Goal: Task Accomplishment & Management: Use online tool/utility

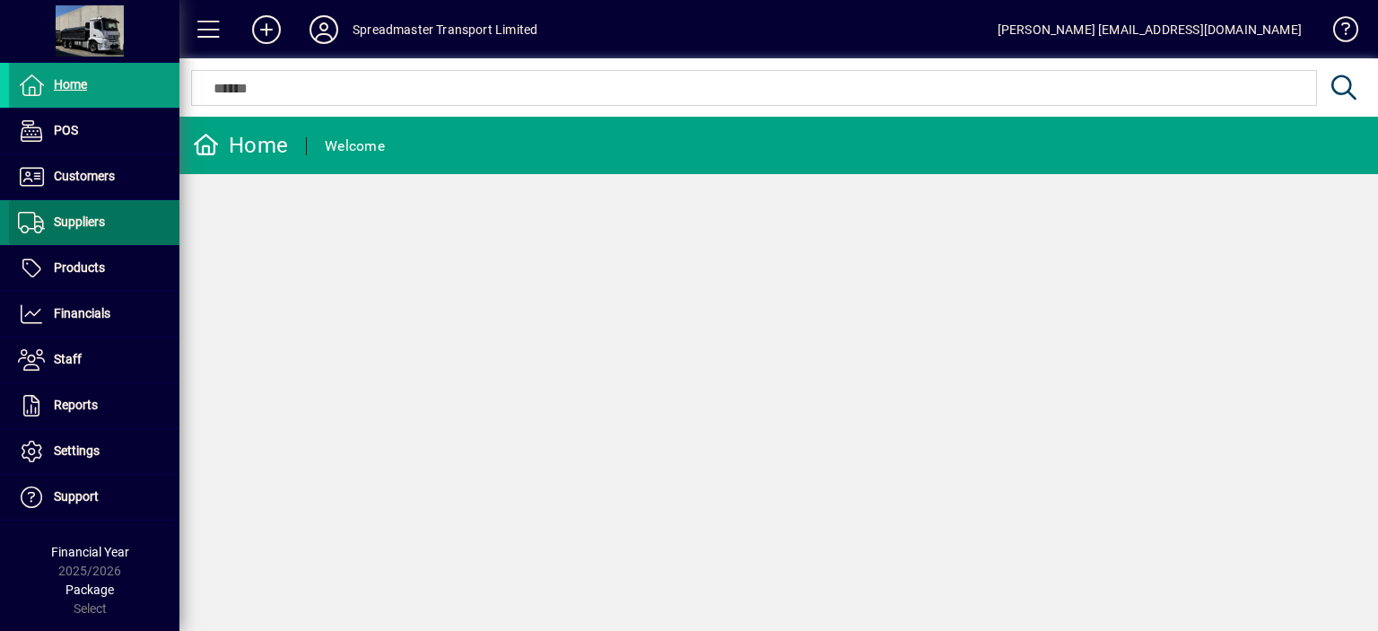
click at [85, 217] on span "Suppliers" at bounding box center [79, 221] width 51 height 14
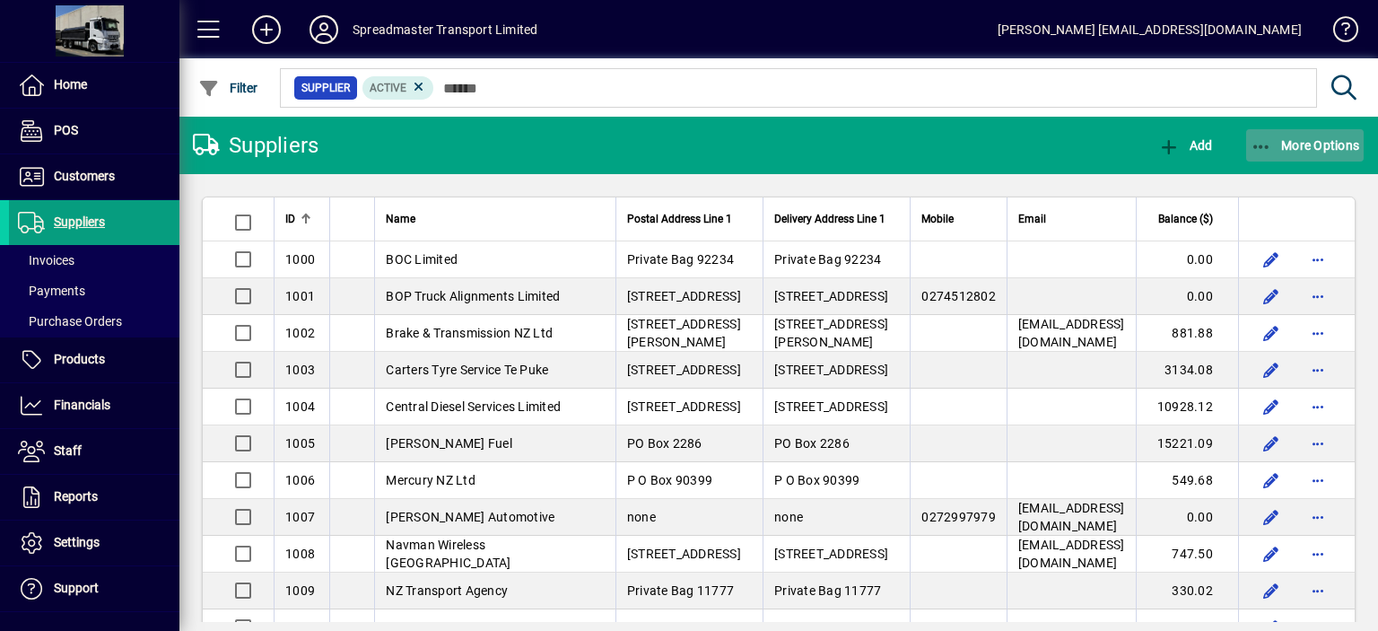
click at [1303, 146] on span "More Options" at bounding box center [1304, 145] width 109 height 14
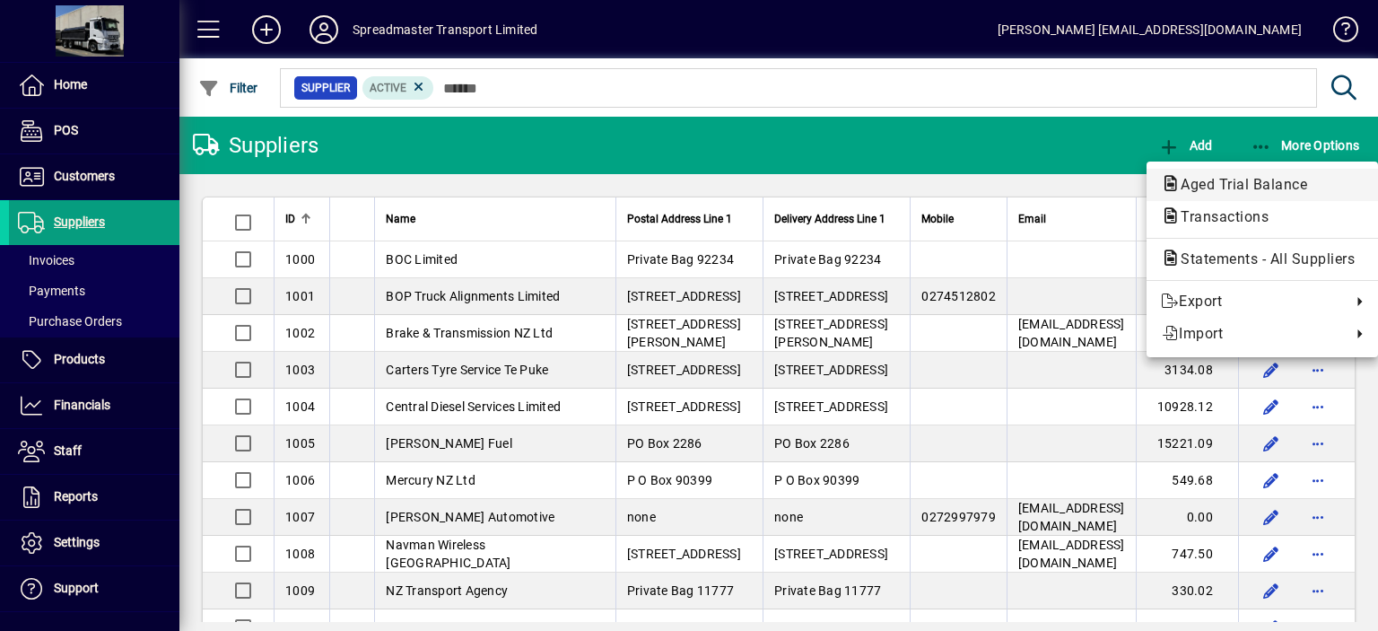
click at [1196, 185] on span "Aged Trial Balance" at bounding box center [1238, 184] width 155 height 17
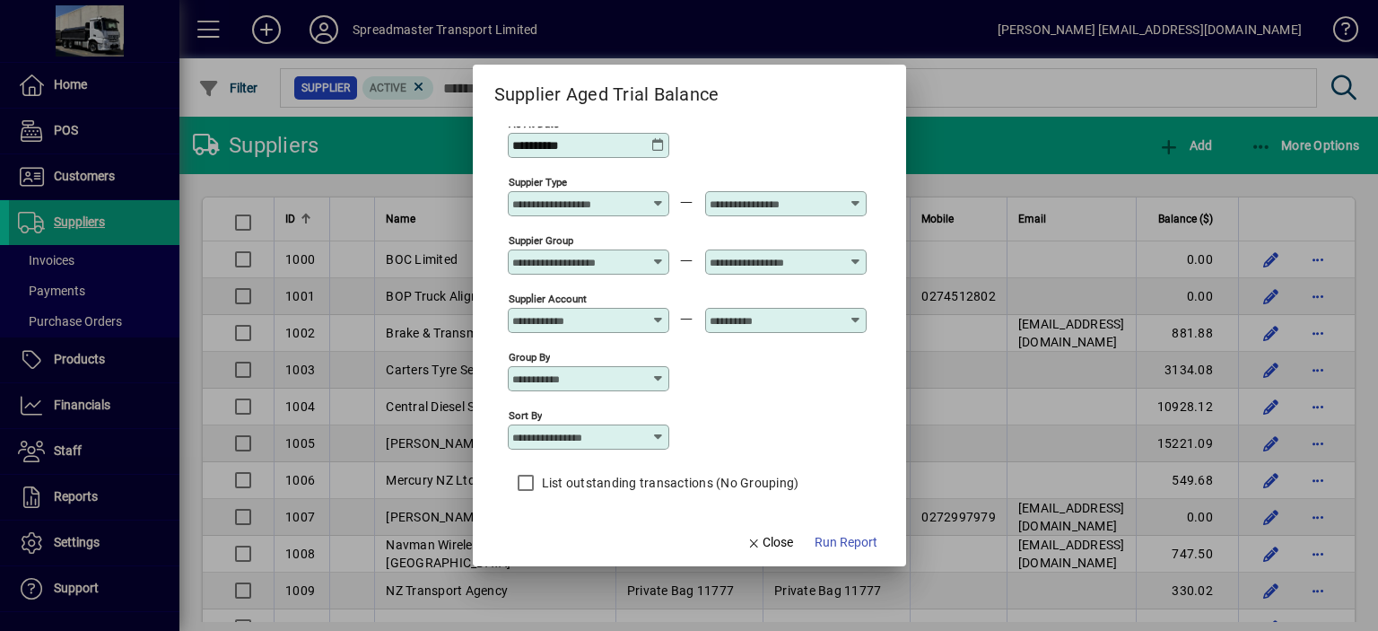
scroll to position [15, 0]
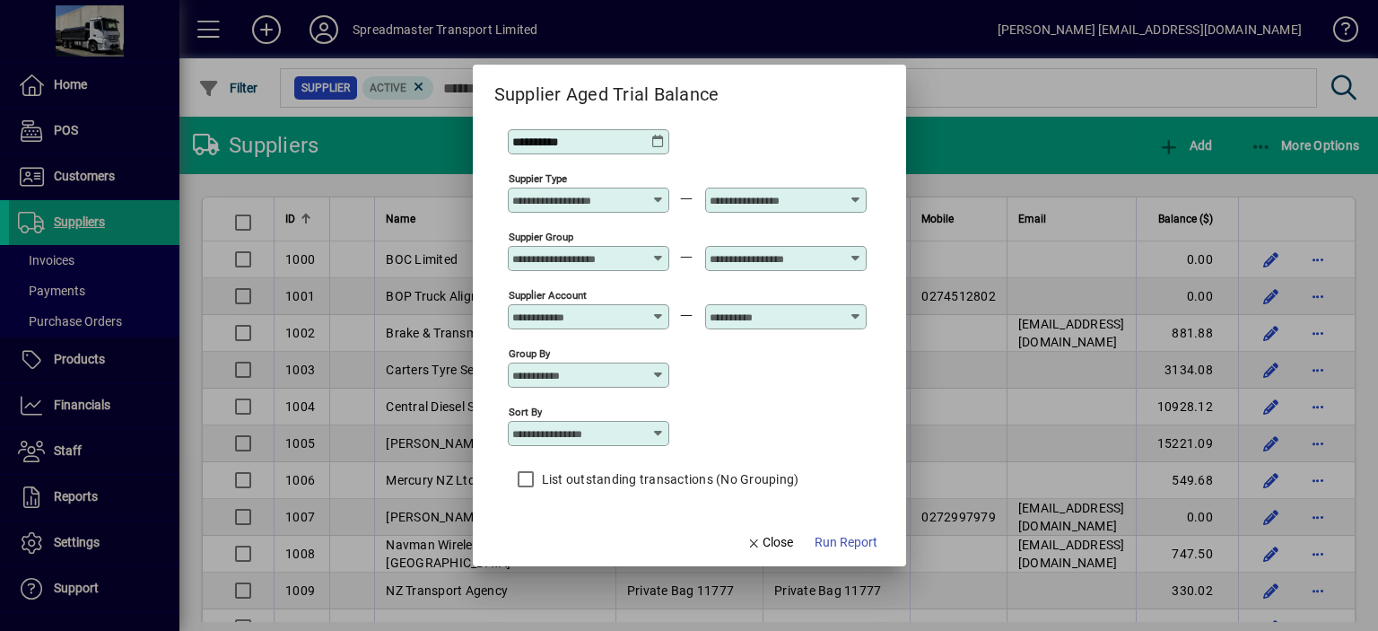
click at [658, 430] on icon at bounding box center [658, 433] width 14 height 14
click at [569, 539] on div "Supplier Name" at bounding box center [564, 542] width 86 height 19
type input "**********"
click at [837, 541] on span "Run Report" at bounding box center [846, 542] width 63 height 19
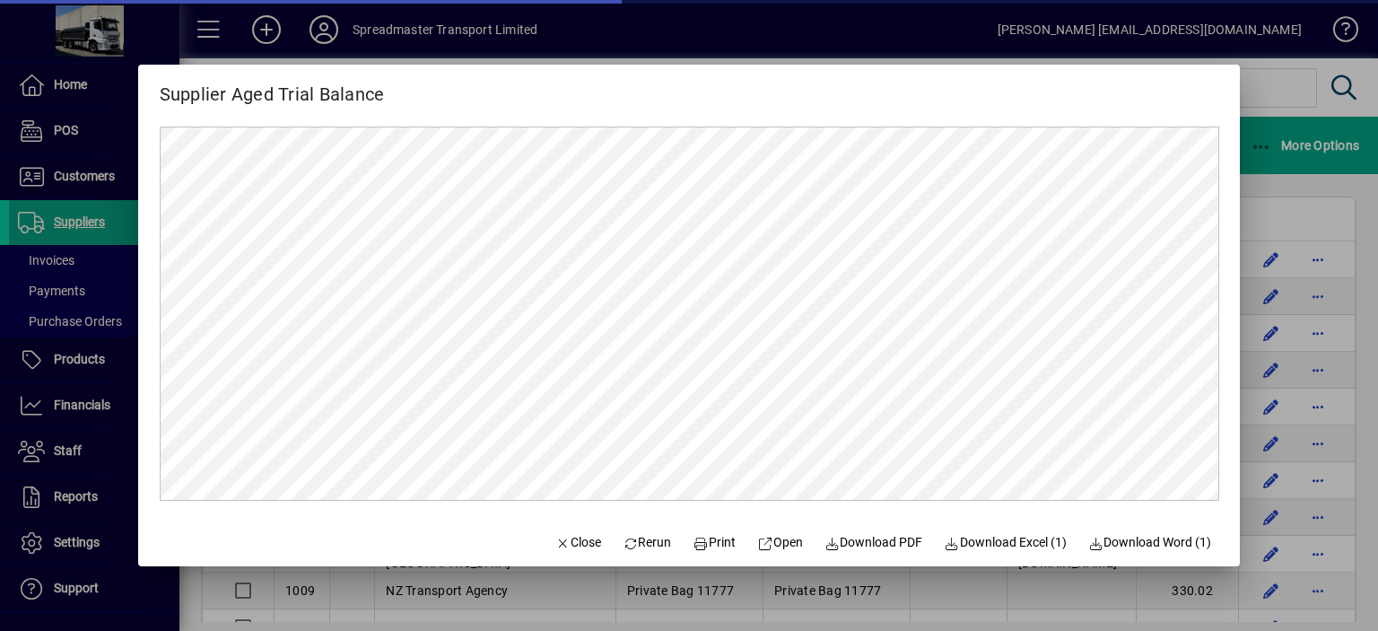
scroll to position [0, 0]
click at [571, 541] on span "Close" at bounding box center [577, 542] width 47 height 19
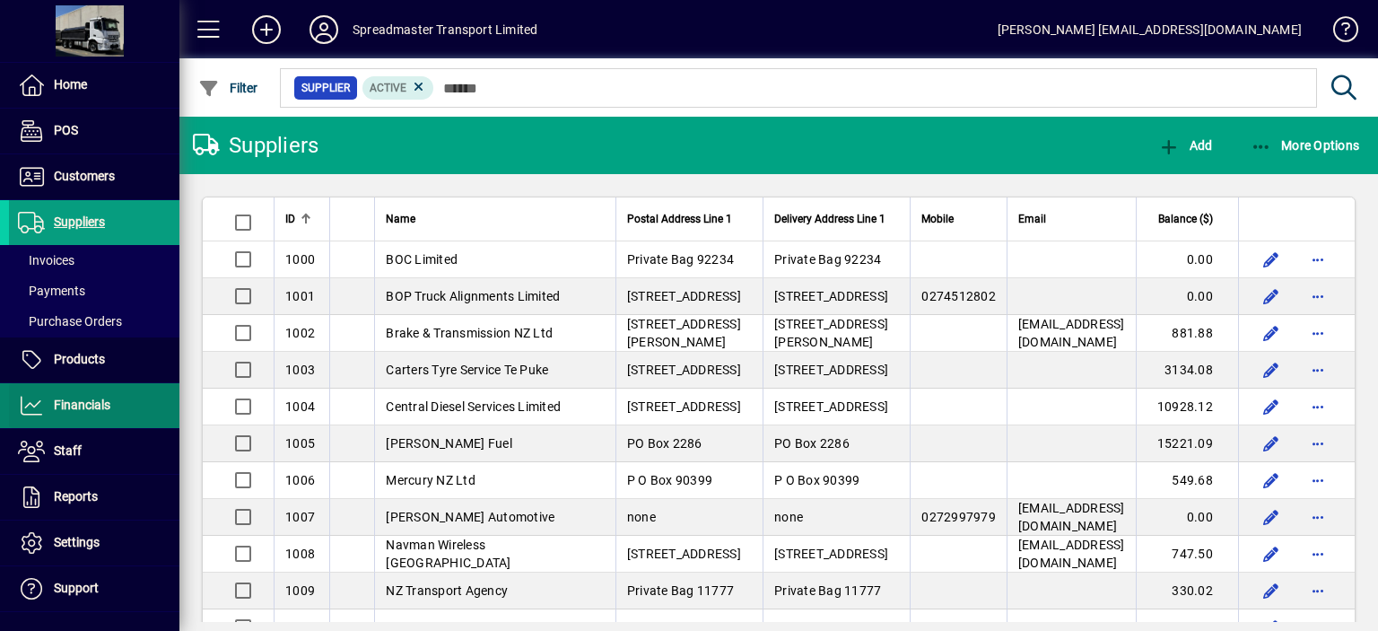
click at [90, 403] on span "Financials" at bounding box center [82, 404] width 57 height 14
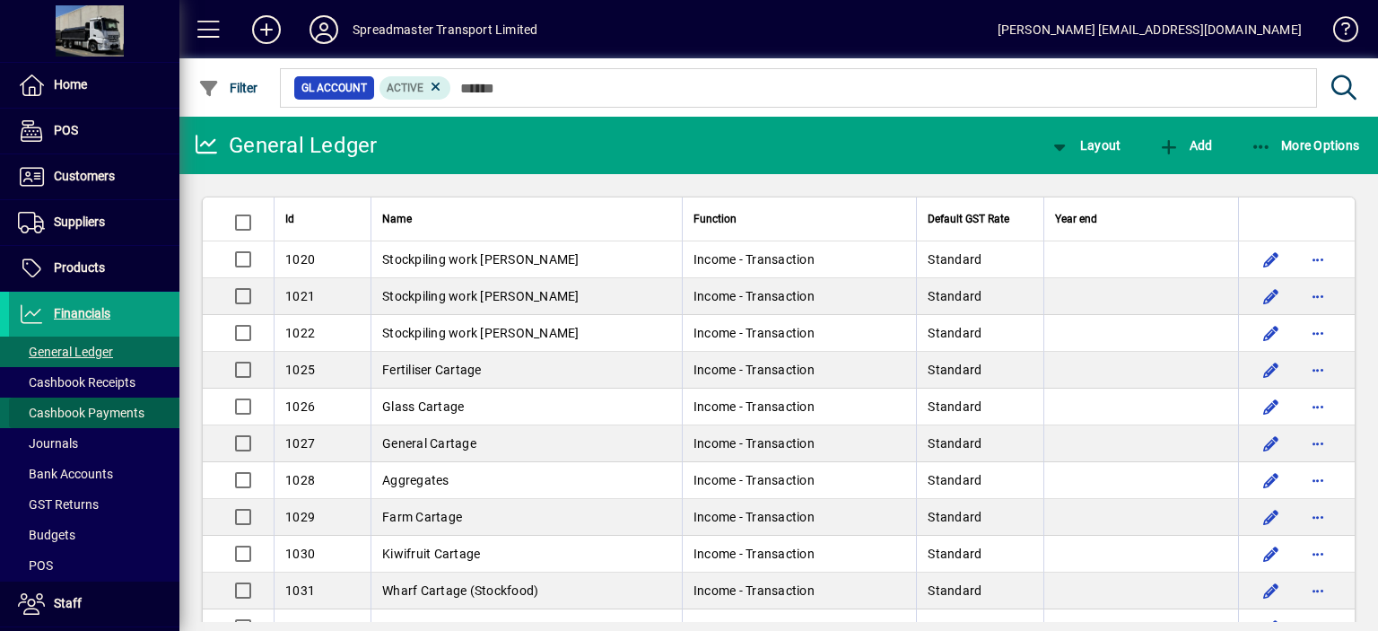
click at [112, 416] on span "Cashbook Payments" at bounding box center [81, 412] width 126 height 14
